Goal: Transaction & Acquisition: Book appointment/travel/reservation

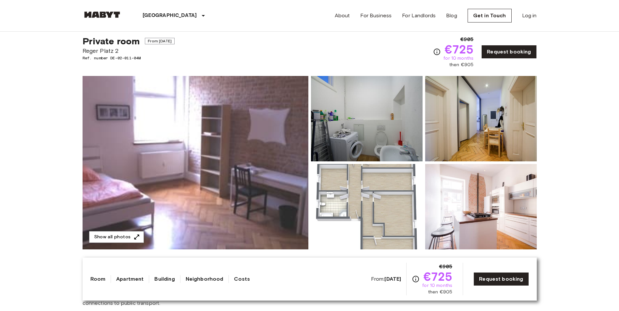
scroll to position [33, 0]
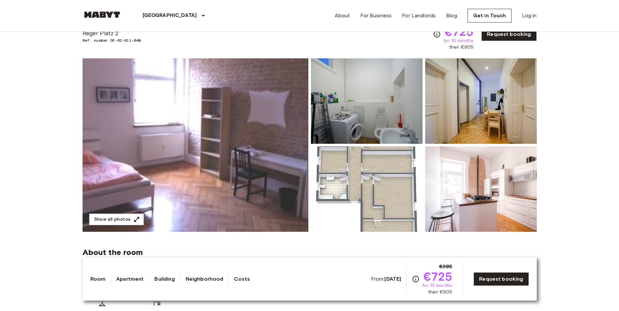
click at [185, 146] on img at bounding box center [196, 145] width 226 height 174
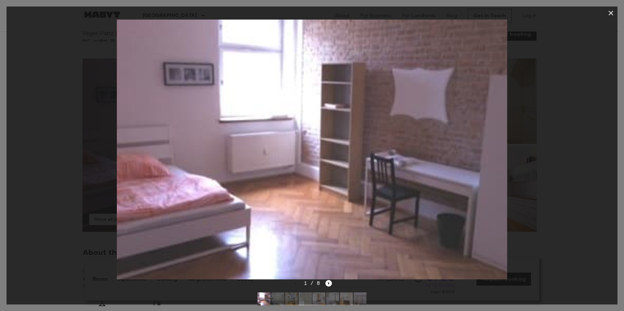
click at [325, 283] on icon "Next image" at bounding box center [328, 283] width 7 height 7
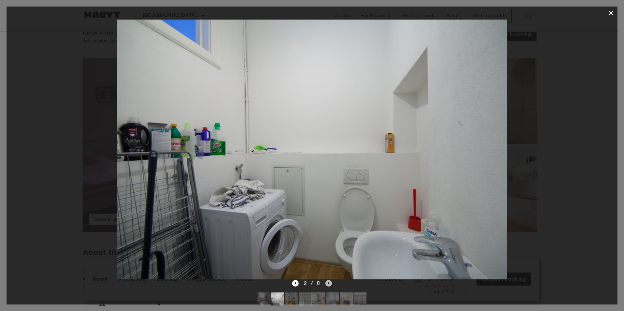
click at [325, 283] on icon "Next image" at bounding box center [328, 283] width 7 height 7
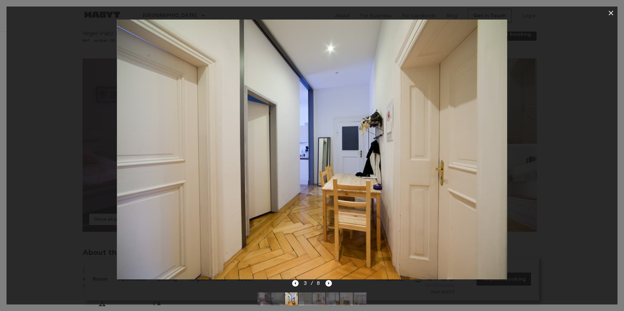
click at [325, 283] on icon "Next image" at bounding box center [328, 283] width 7 height 7
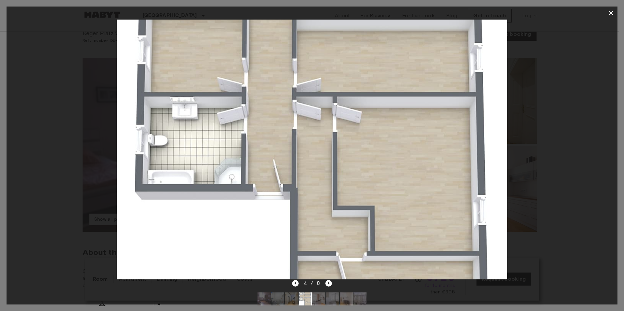
click at [508, 168] on div at bounding box center [312, 150] width 611 height 260
click at [596, 137] on div at bounding box center [312, 150] width 611 height 260
click at [609, 12] on icon "button" at bounding box center [611, 13] width 8 height 8
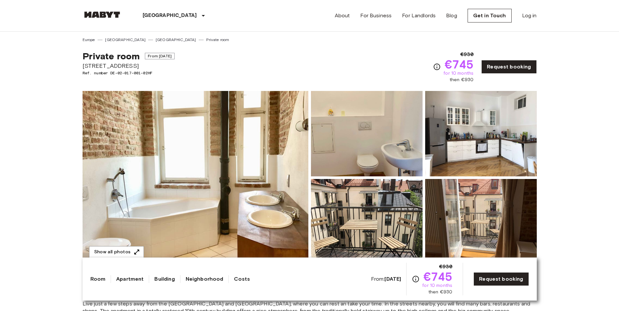
click at [192, 187] on img at bounding box center [196, 178] width 226 height 174
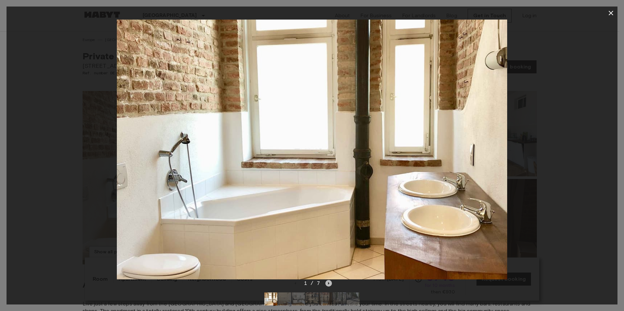
click at [327, 284] on icon "Next image" at bounding box center [328, 283] width 7 height 7
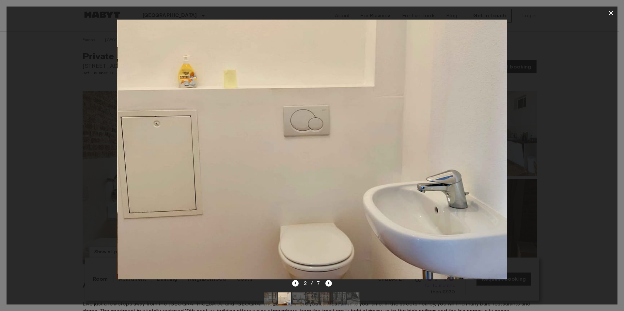
click at [327, 284] on icon "Next image" at bounding box center [328, 283] width 7 height 7
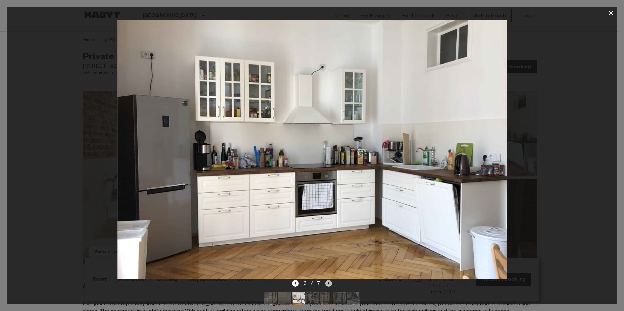
click at [327, 284] on icon "Next image" at bounding box center [328, 283] width 7 height 7
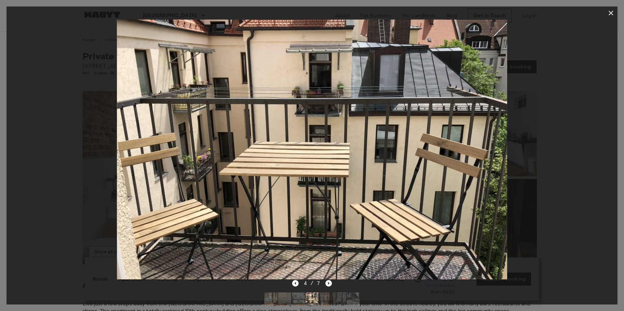
click at [327, 284] on icon "Next image" at bounding box center [328, 283] width 7 height 7
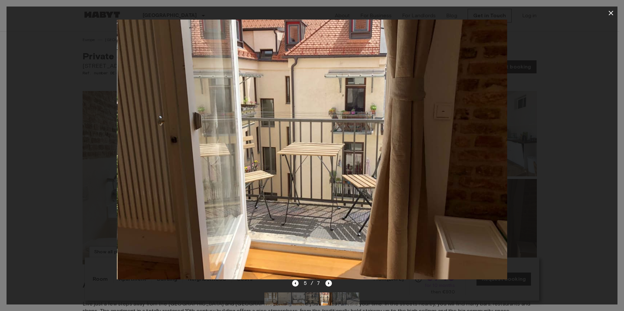
click at [327, 284] on icon "Next image" at bounding box center [328, 283] width 7 height 7
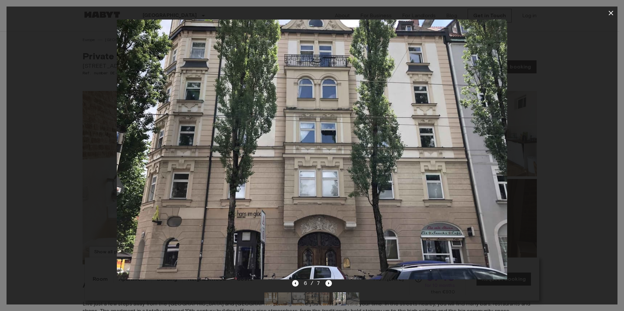
click at [327, 284] on icon "Next image" at bounding box center [328, 283] width 7 height 7
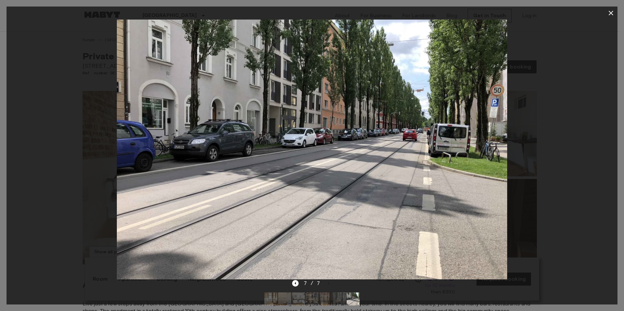
click at [299, 282] on div "7 / 7" at bounding box center [312, 284] width 40 height 8
click at [294, 283] on icon "Previous image" at bounding box center [295, 283] width 7 height 7
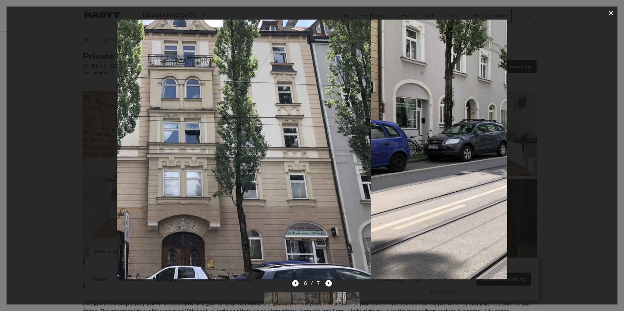
click at [294, 283] on icon "Previous image" at bounding box center [295, 283] width 7 height 7
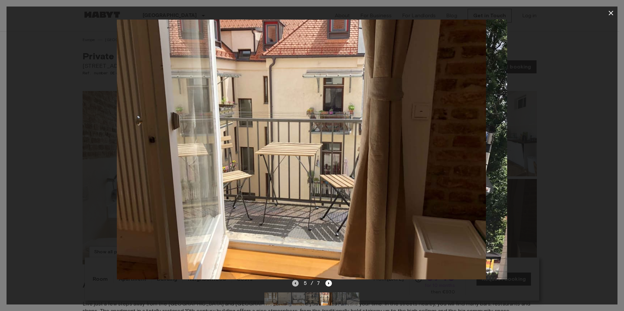
click at [294, 283] on icon "Previous image" at bounding box center [295, 283] width 7 height 7
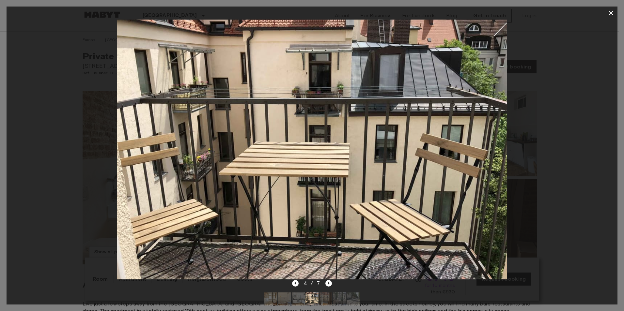
click at [328, 284] on icon "Next image" at bounding box center [328, 283] width 1 height 3
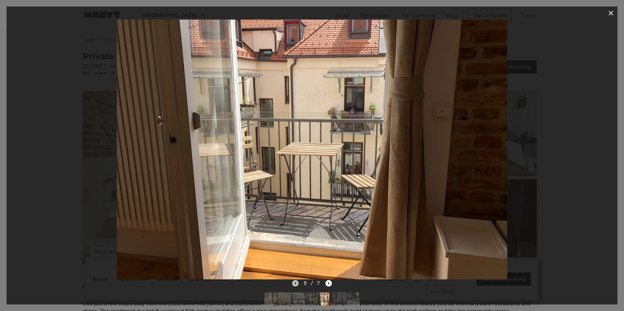
click at [296, 285] on icon "Previous image" at bounding box center [295, 283] width 7 height 7
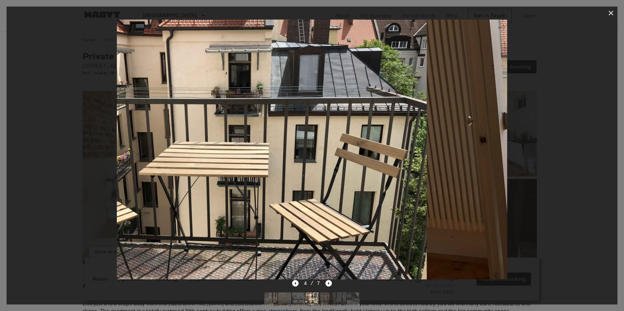
click at [296, 285] on icon "Previous image" at bounding box center [295, 283] width 7 height 7
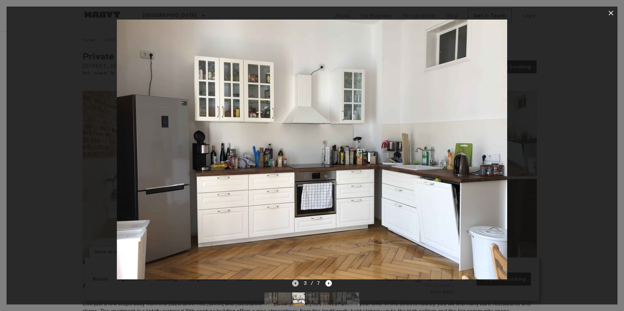
click at [296, 285] on icon "Previous image" at bounding box center [295, 283] width 7 height 7
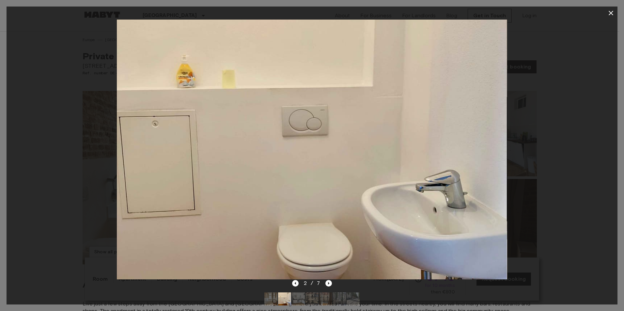
click at [296, 285] on icon "Previous image" at bounding box center [295, 283] width 7 height 7
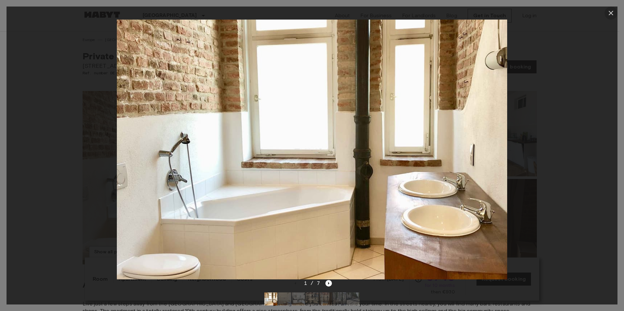
click at [608, 12] on icon "button" at bounding box center [611, 13] width 8 height 8
